Goal: Find specific page/section: Find specific page/section

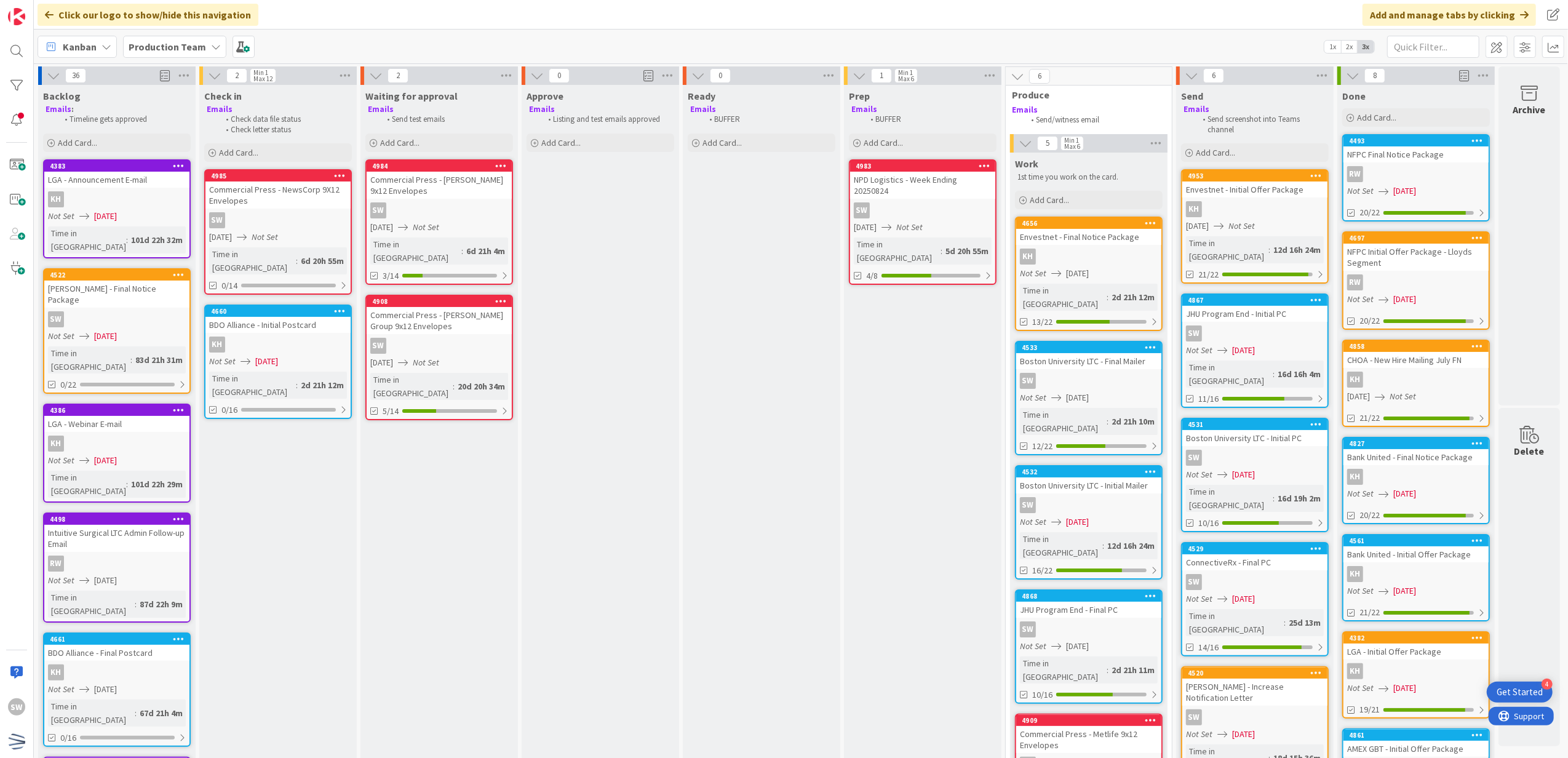
click at [498, 338] on div "SW" at bounding box center [439, 346] width 145 height 16
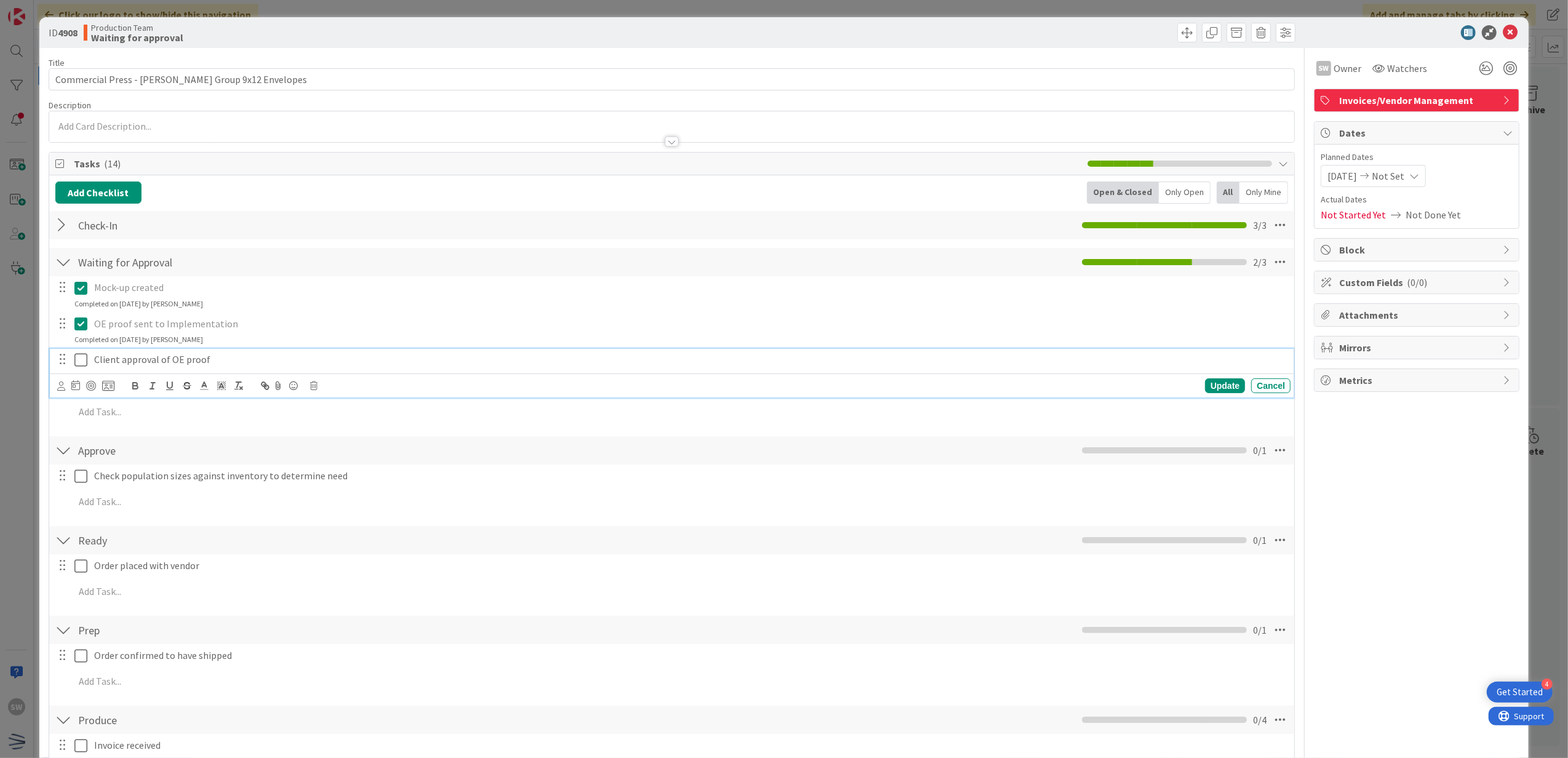
click at [86, 365] on icon at bounding box center [84, 359] width 18 height 15
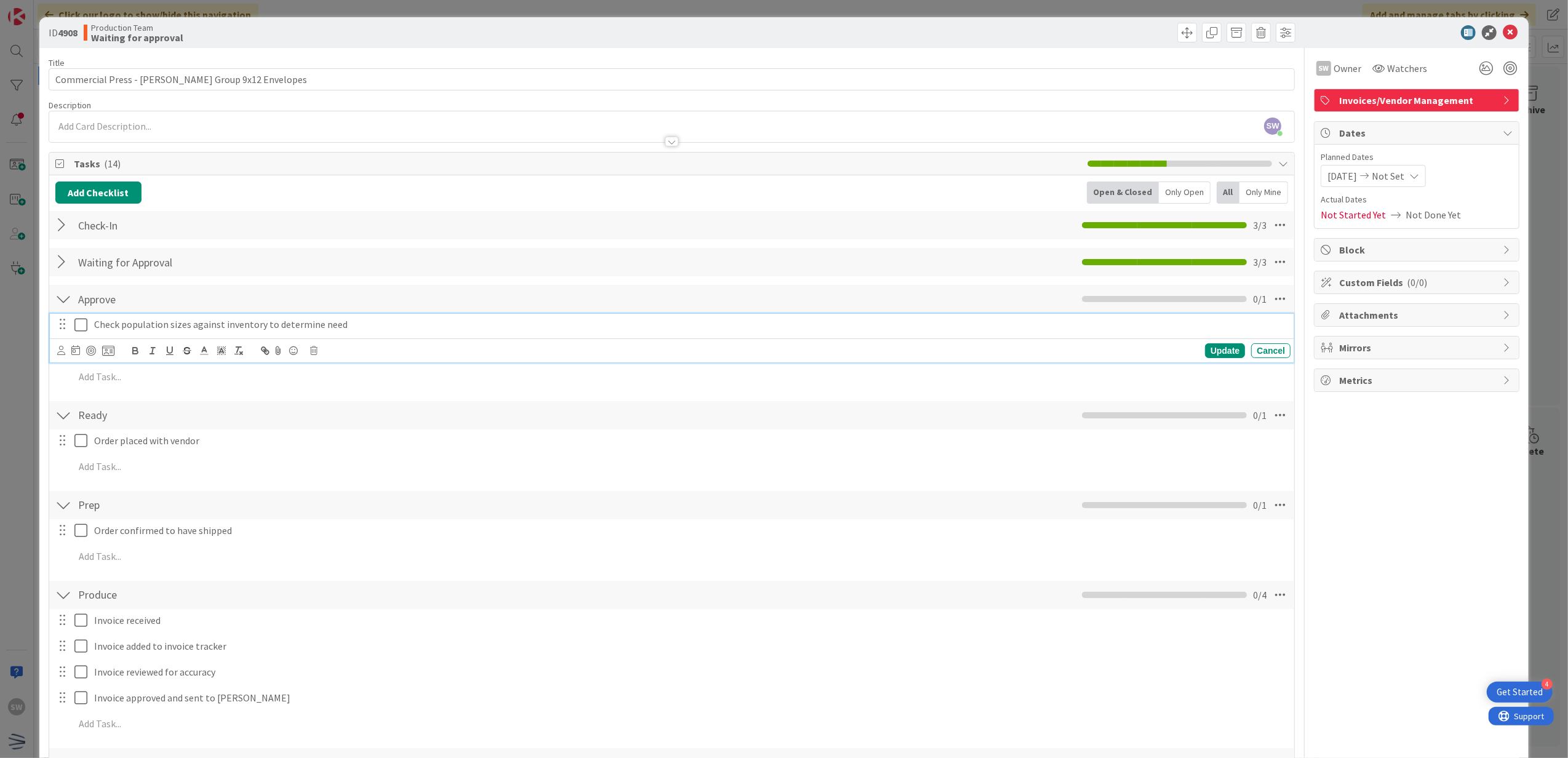
click at [75, 324] on icon at bounding box center [84, 324] width 18 height 15
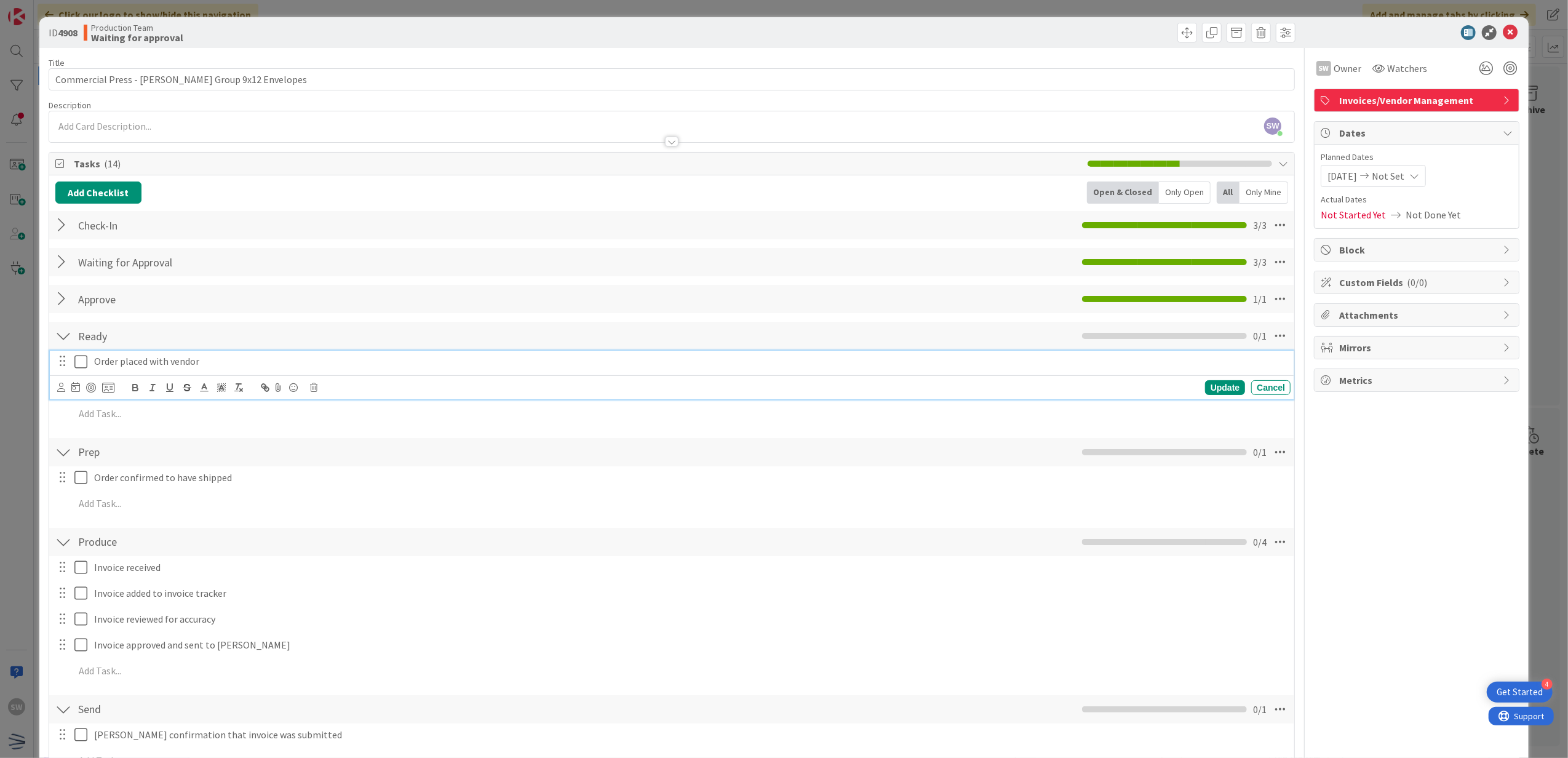
click at [79, 361] on icon at bounding box center [84, 361] width 18 height 15
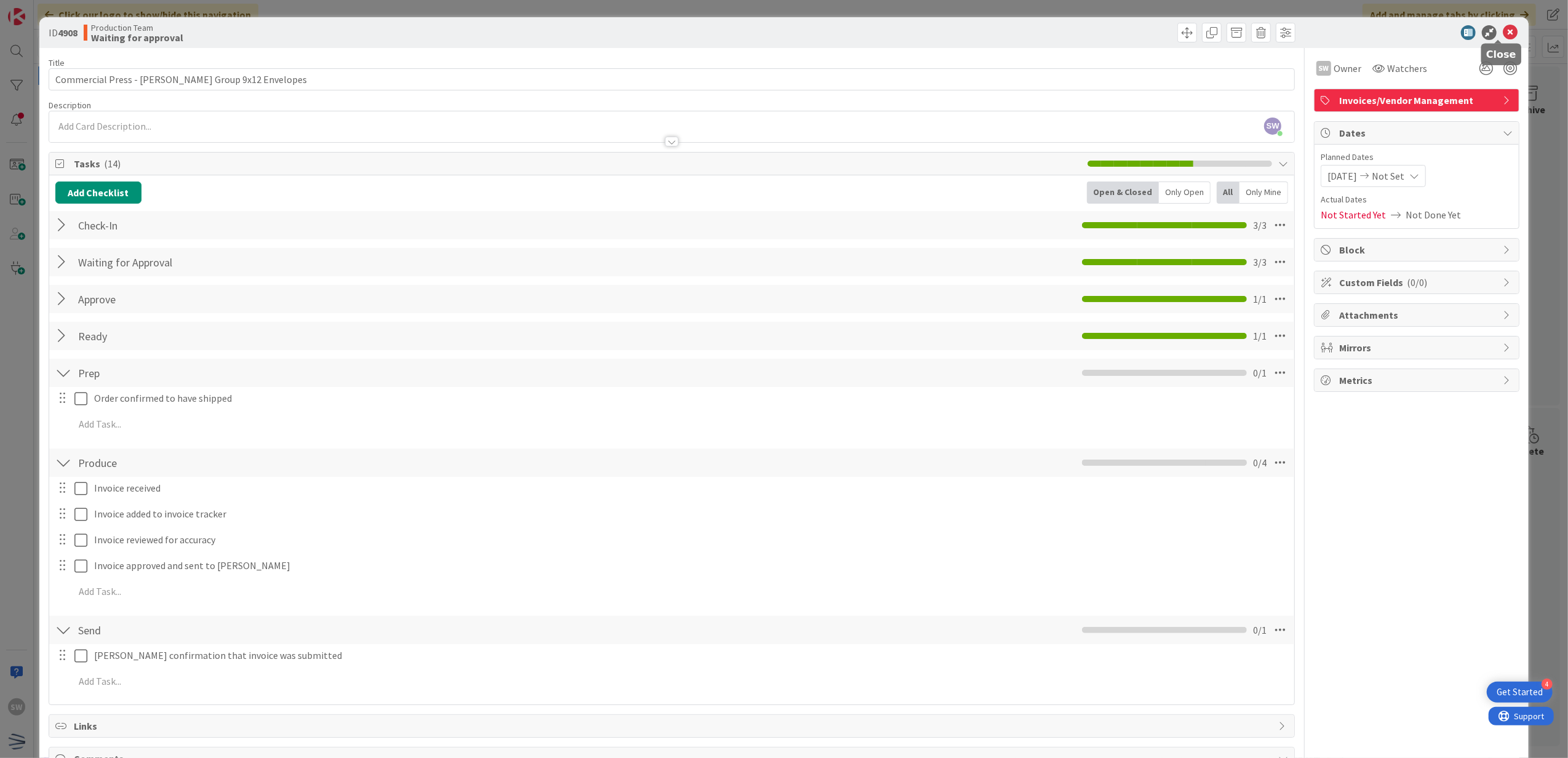
click at [1502, 38] on icon at bounding box center [1510, 33] width 15 height 15
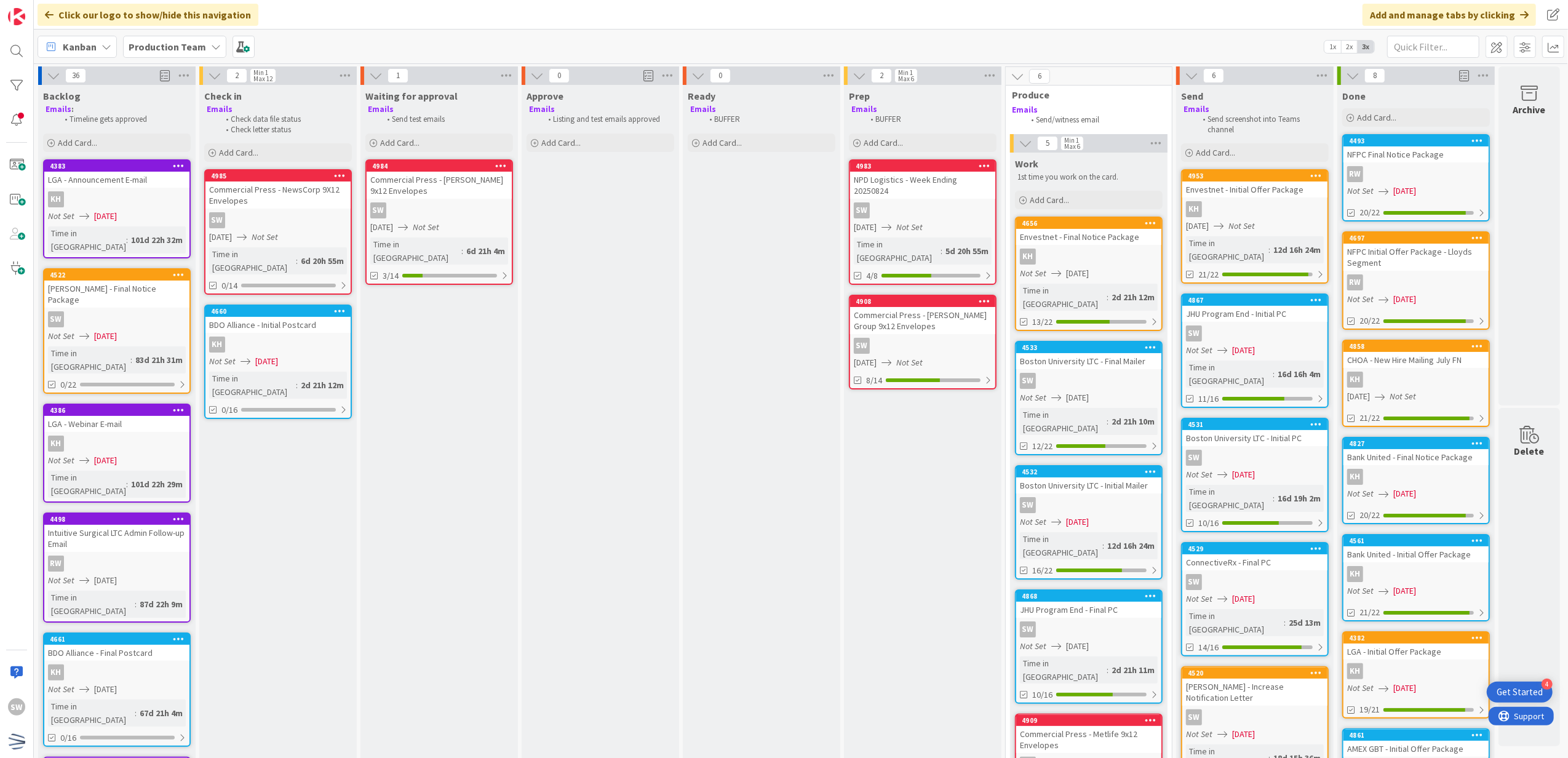
click at [1224, 344] on div "Not Set [DATE]" at bounding box center [1257, 350] width 142 height 13
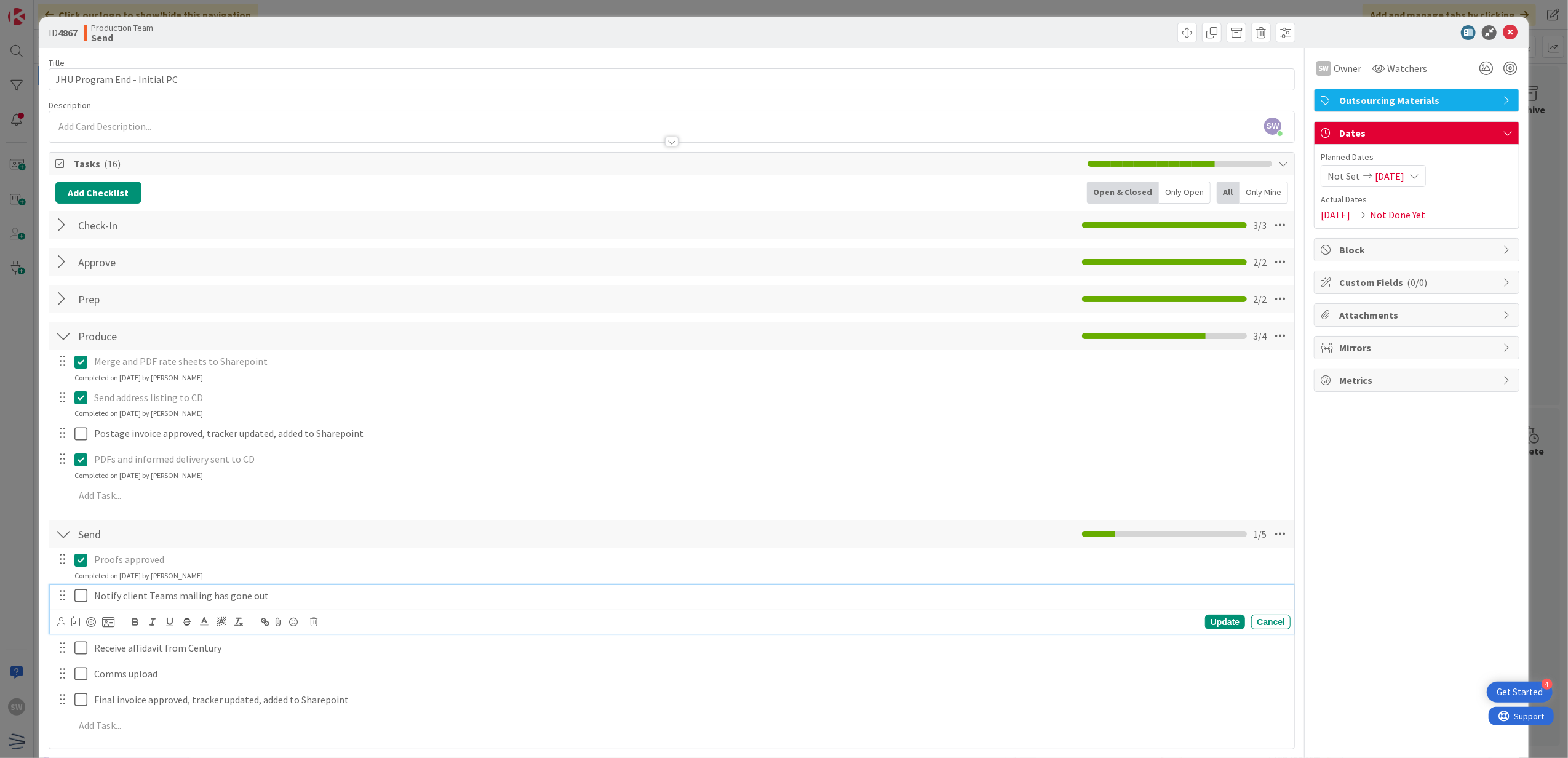
click at [84, 603] on icon at bounding box center [84, 595] width 18 height 15
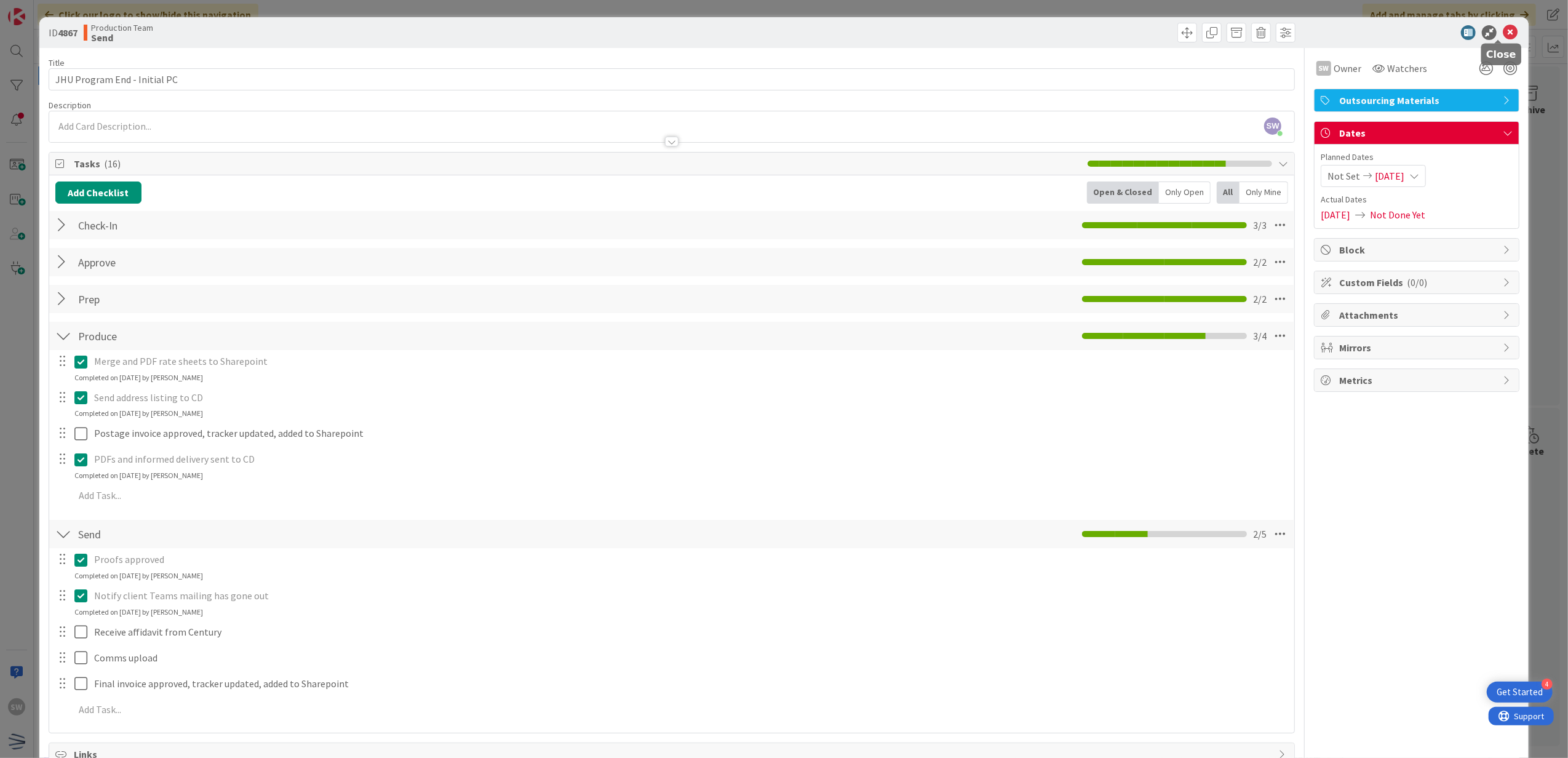
click at [1502, 37] on icon at bounding box center [1510, 33] width 15 height 15
